Goal: Information Seeking & Learning: Learn about a topic

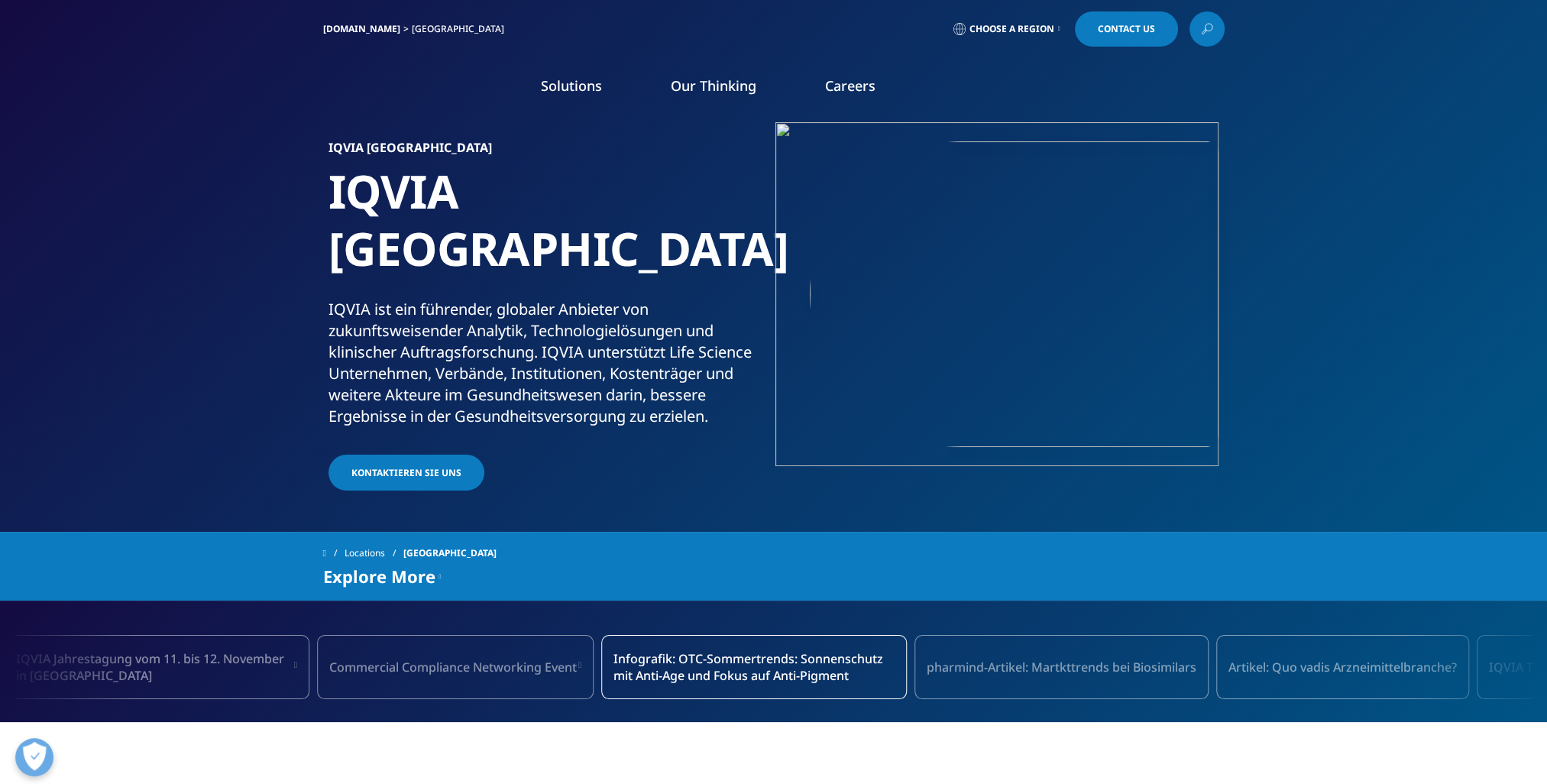
click at [104, 289] on link "Marktbericht" at bounding box center [228, 285] width 327 height 17
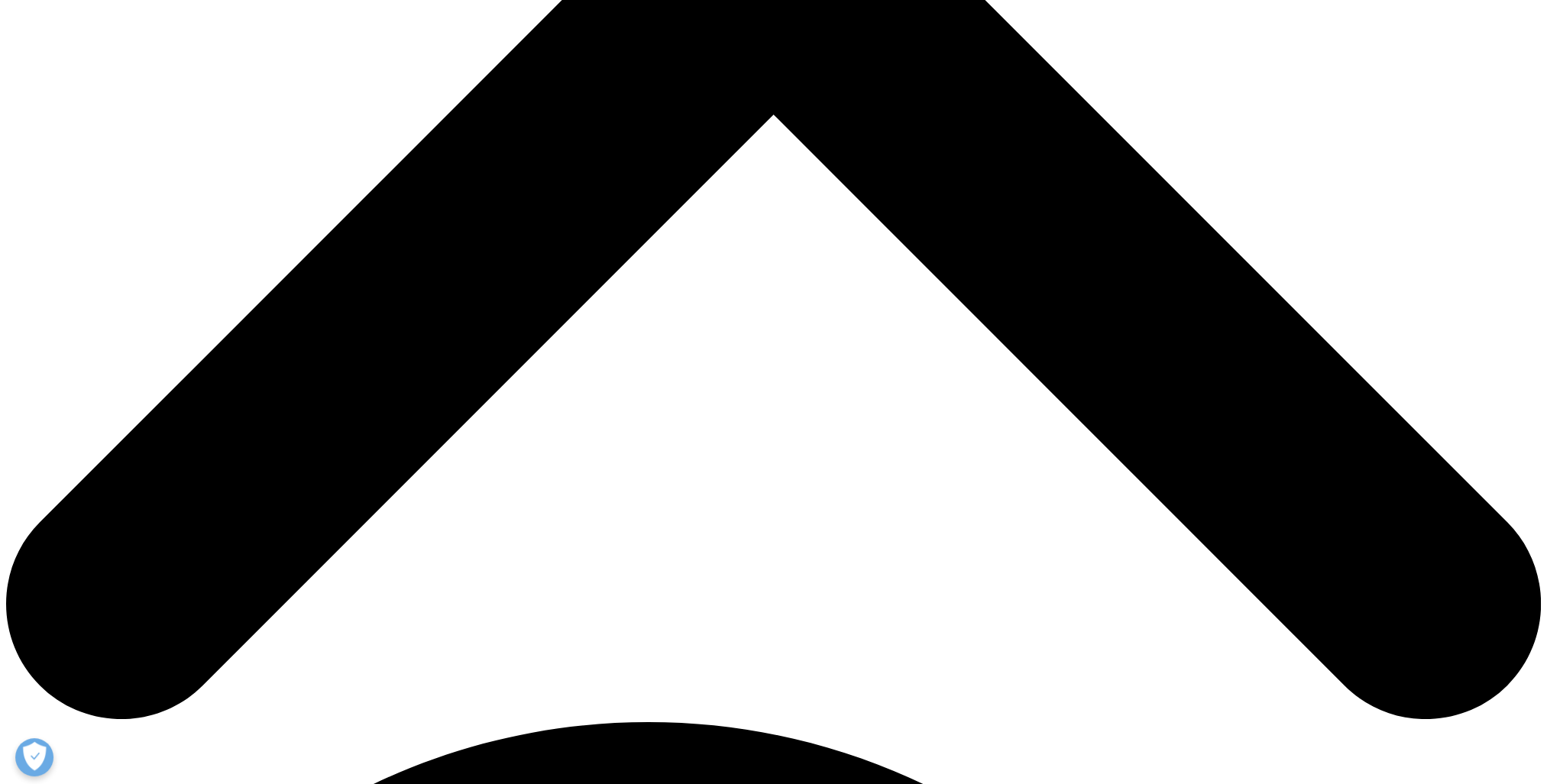
scroll to position [840, 0]
